Goal: Task Accomplishment & Management: Manage account settings

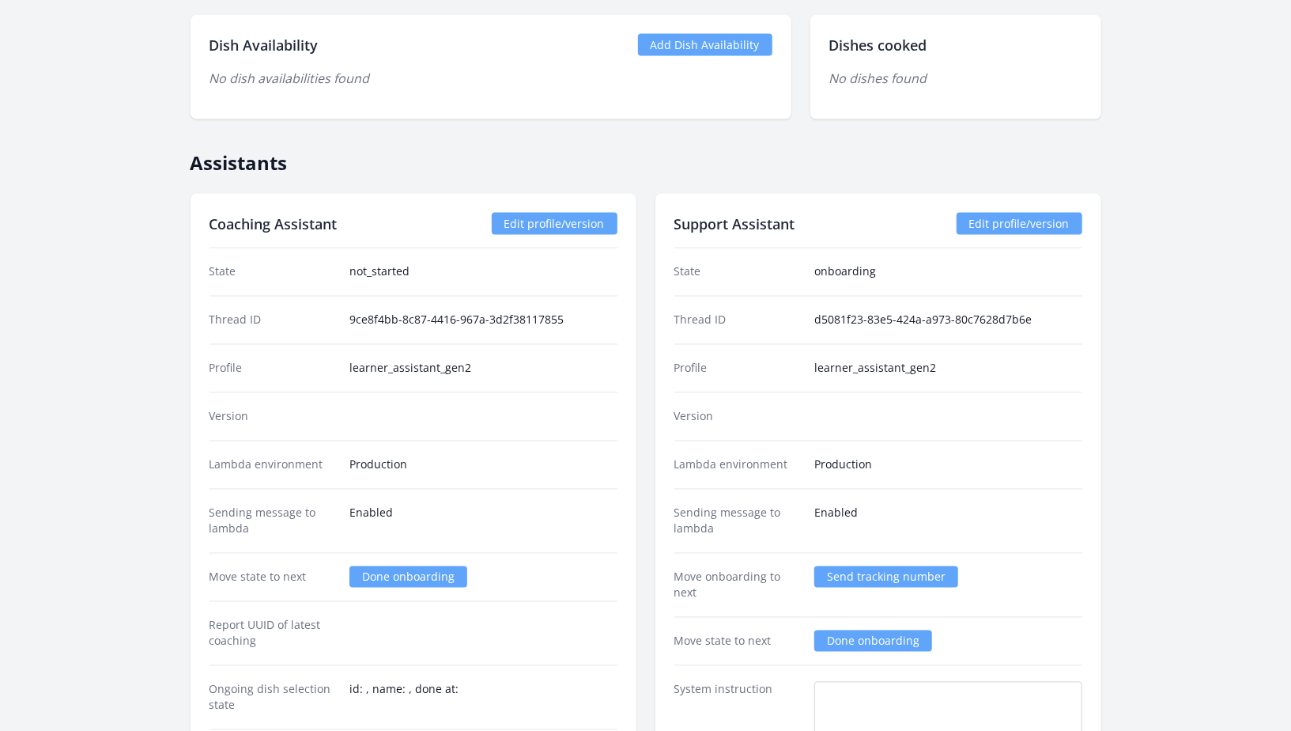
scroll to position [1827, 0]
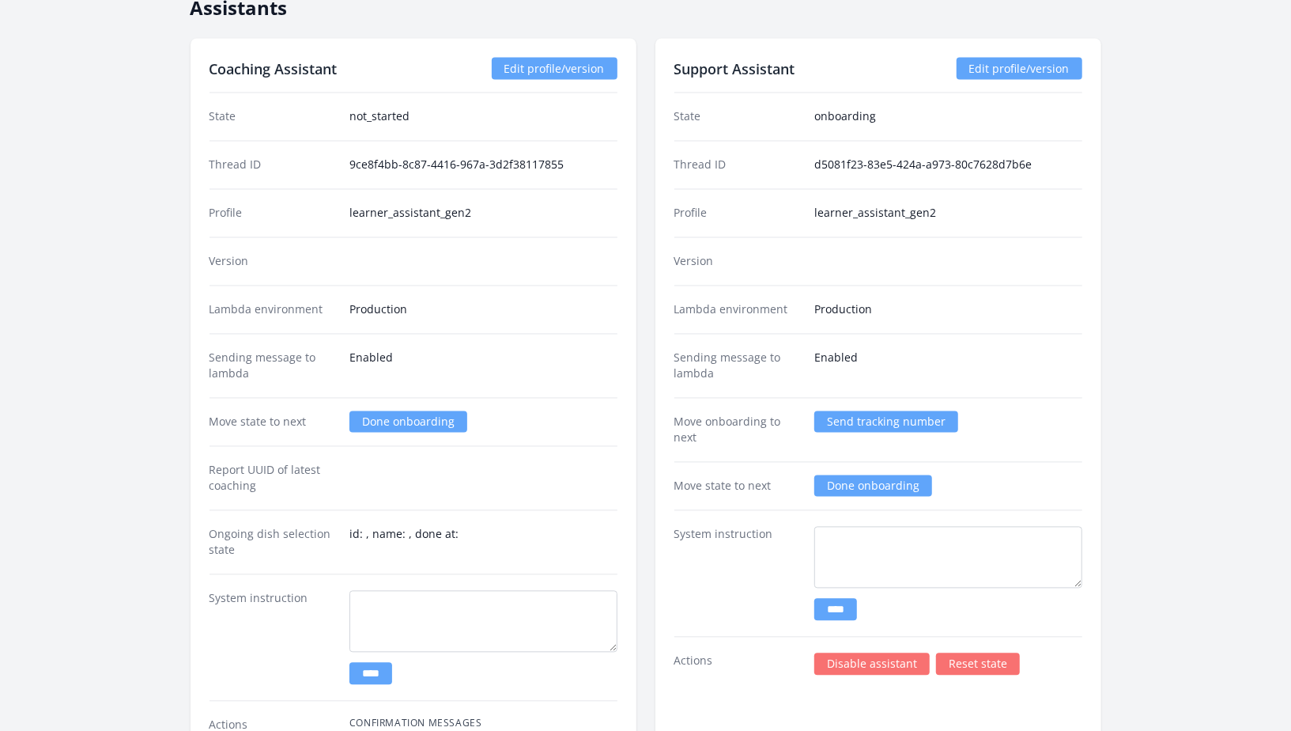
click at [845, 653] on link "Disable assistant" at bounding box center [871, 664] width 115 height 22
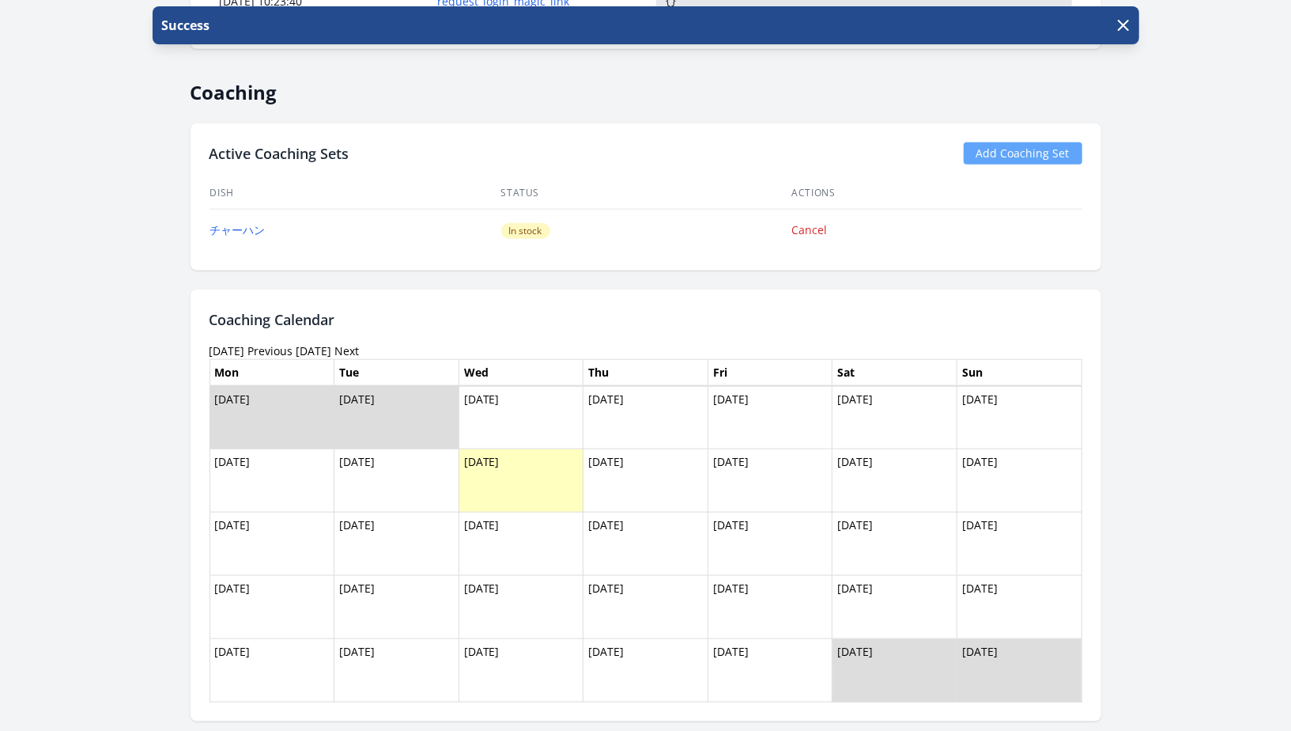
scroll to position [987, 0]
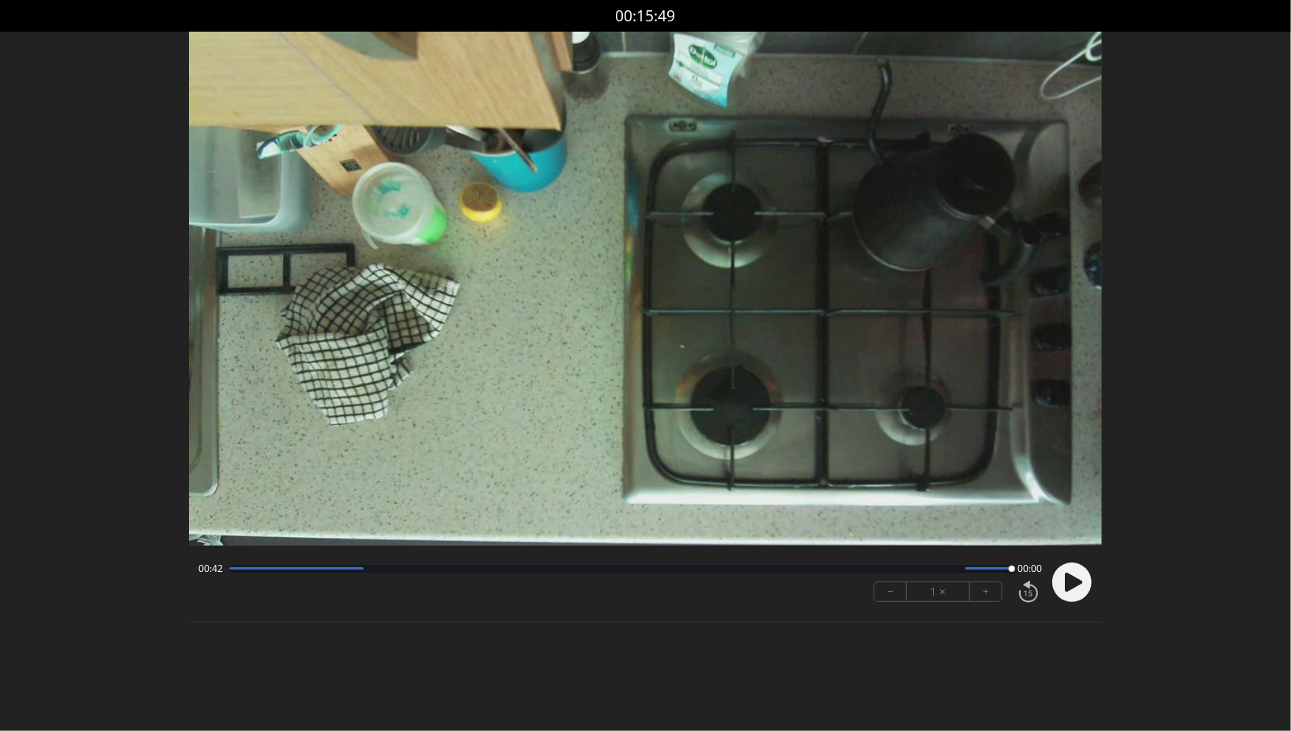
click at [1070, 572] on circle at bounding box center [1072, 582] width 40 height 40
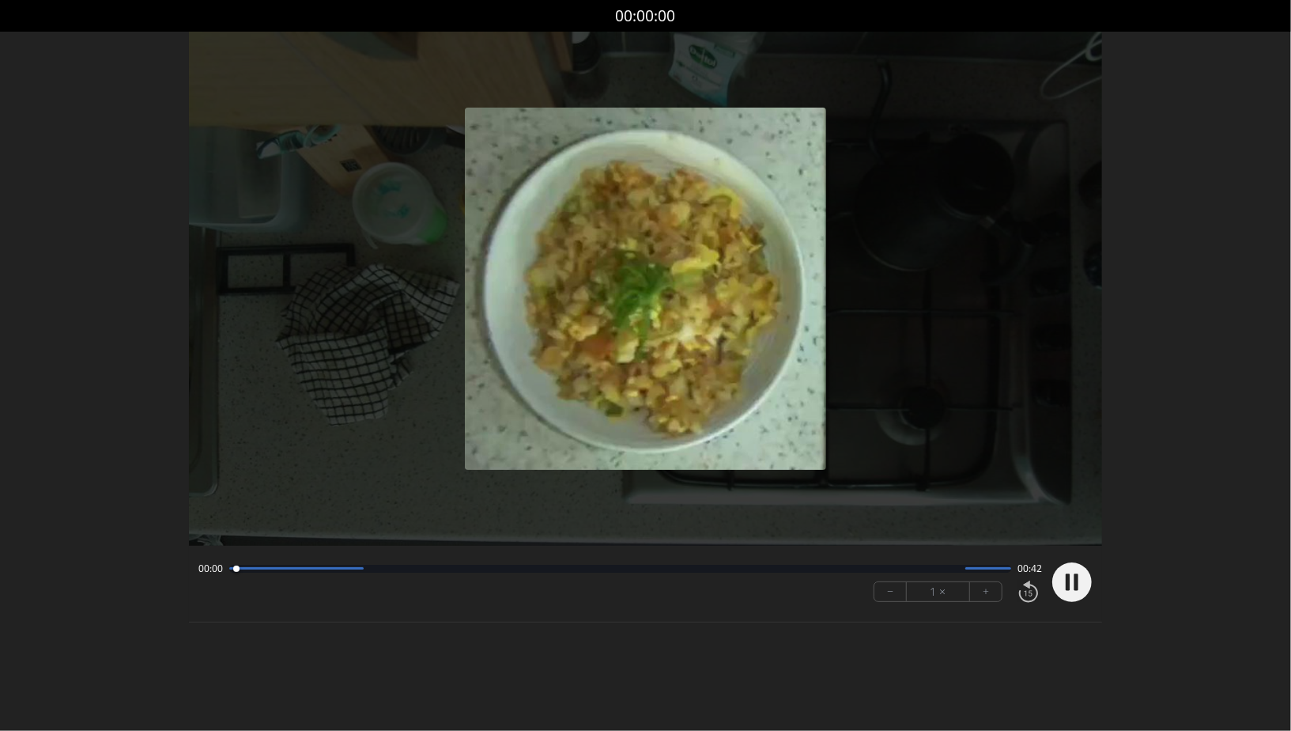
click at [515, 571] on div at bounding box center [620, 569] width 782 height 8
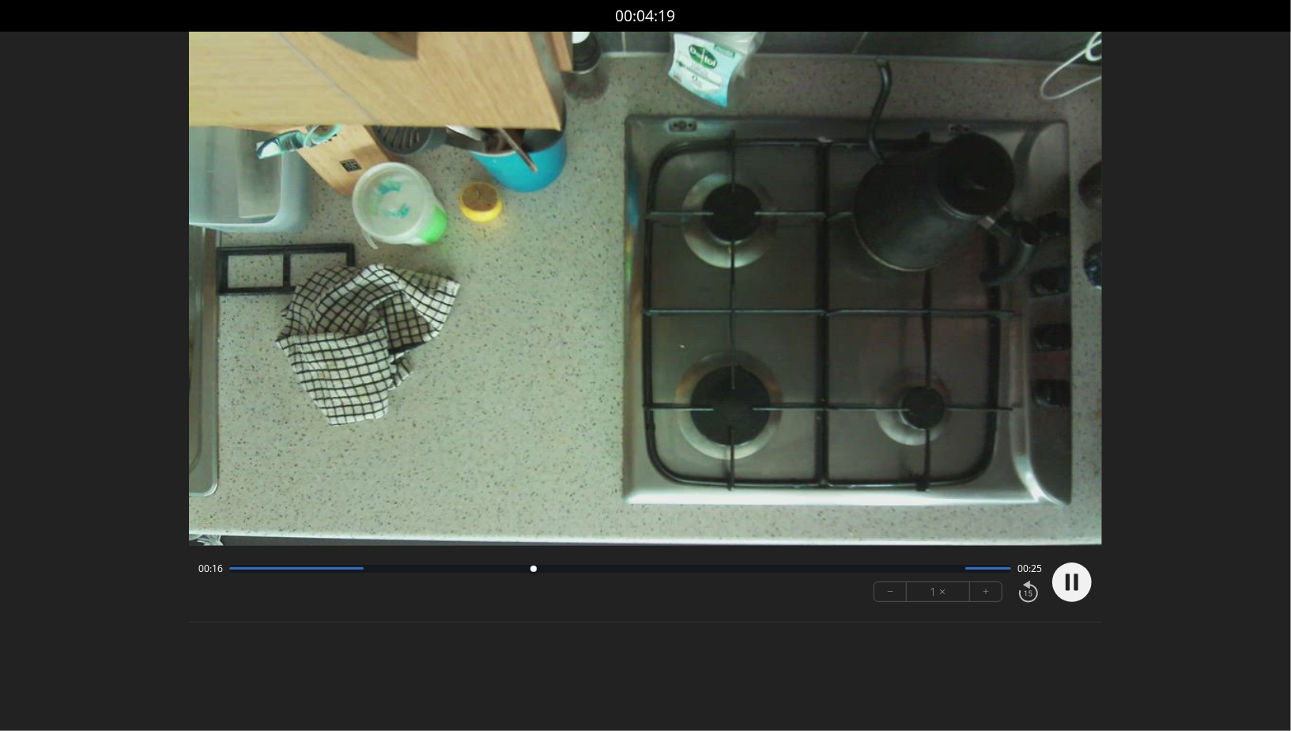
click at [584, 568] on div at bounding box center [620, 569] width 782 height 8
